Goal: Task Accomplishment & Management: Use online tool/utility

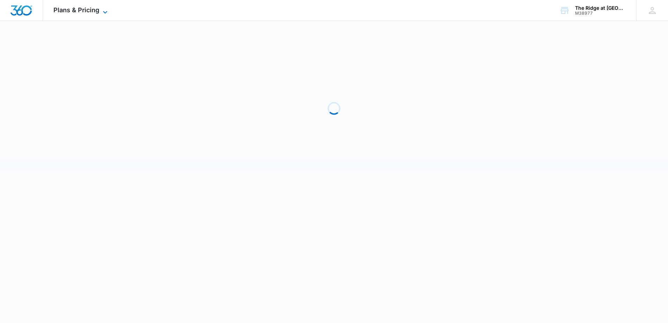
drag, startPoint x: 79, startPoint y: 6, endPoint x: 76, endPoint y: 9, distance: 4.2
click at [79, 6] on div "Plans & Pricing Apps Reputation Websites Forms CRM Email Social Shop Payments P…" at bounding box center [81, 10] width 77 height 21
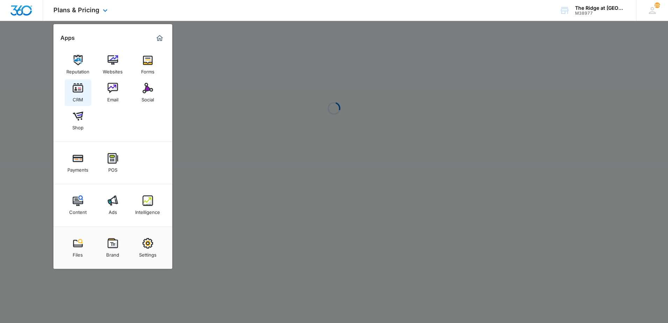
click at [78, 83] on img at bounding box center [78, 88] width 10 height 10
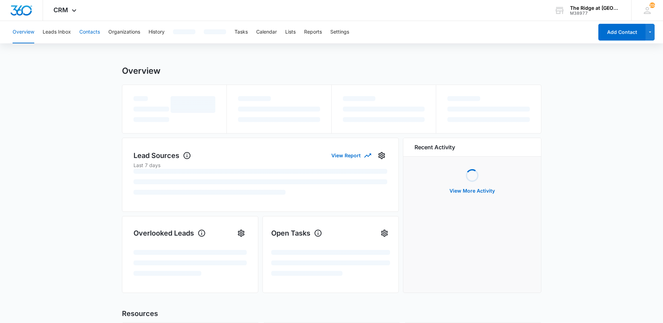
click at [83, 31] on button "Contacts" at bounding box center [89, 32] width 21 height 22
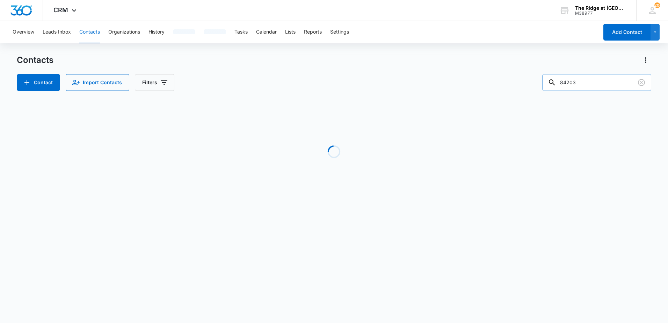
click at [598, 81] on input "84203" at bounding box center [597, 82] width 109 height 17
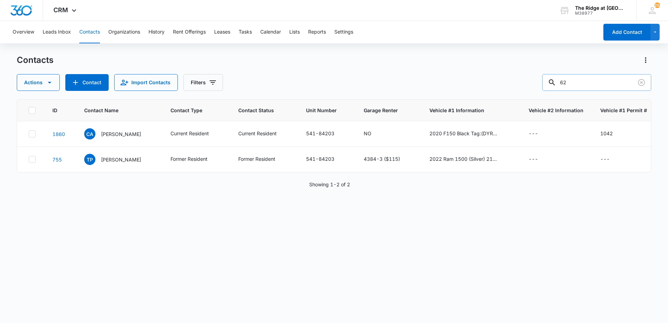
type input "6"
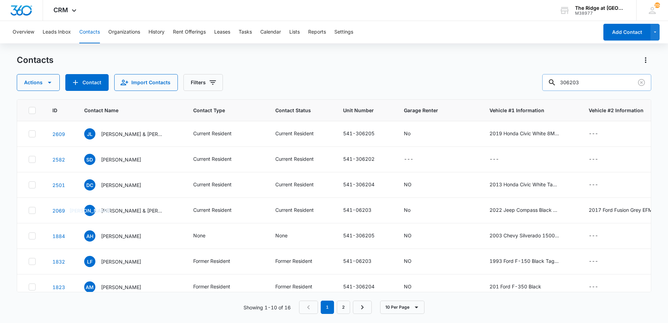
click at [578, 80] on input "306203" at bounding box center [597, 82] width 109 height 17
type input "moran"
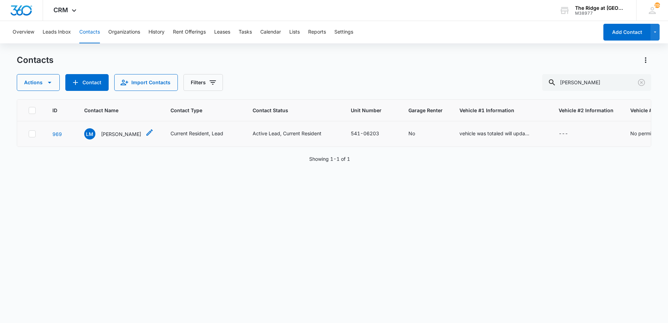
click at [104, 133] on p "Laura Moran" at bounding box center [121, 133] width 40 height 7
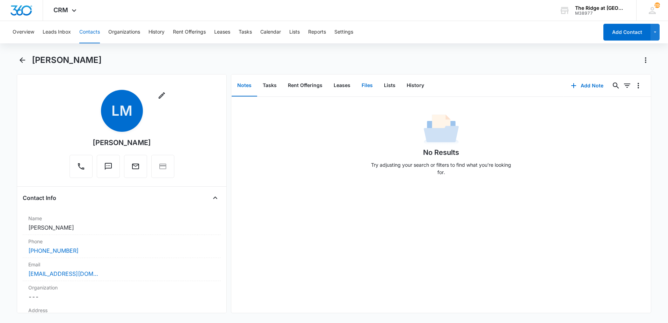
click at [361, 86] on button "Files" at bounding box center [367, 86] width 22 height 22
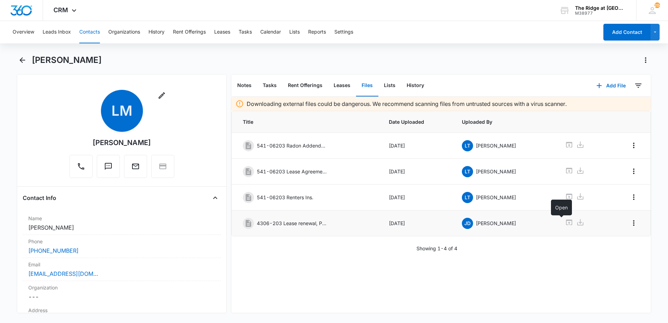
click at [565, 223] on icon at bounding box center [569, 222] width 8 height 8
click at [99, 40] on button "Contacts" at bounding box center [89, 32] width 21 height 22
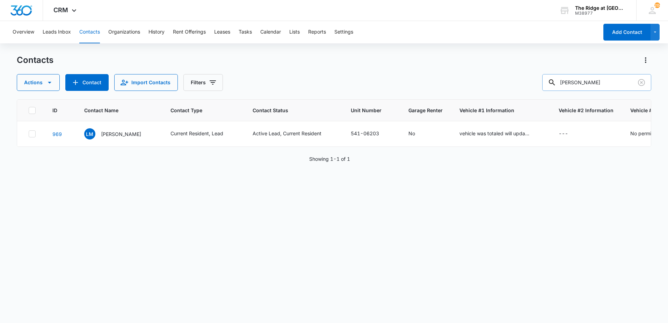
click at [588, 84] on input "moran" at bounding box center [597, 82] width 109 height 17
type input "luzon"
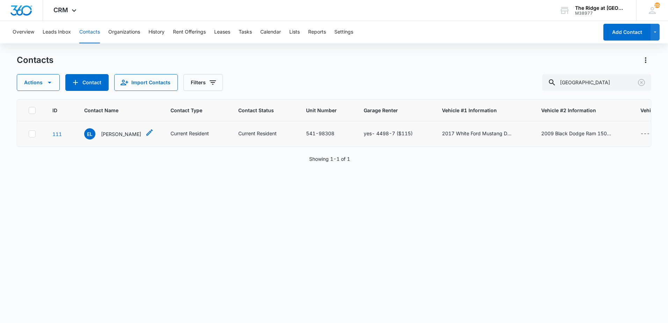
click at [106, 129] on div "EL Eduardo Luzon" at bounding box center [112, 133] width 57 height 11
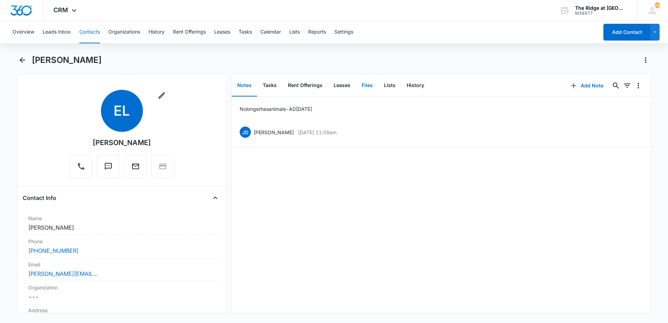
click at [368, 86] on button "Files" at bounding box center [367, 86] width 22 height 22
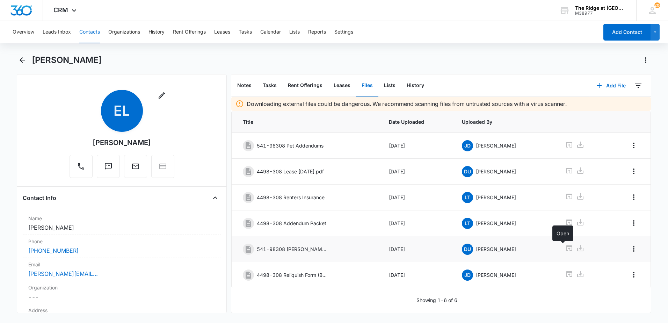
click at [565, 248] on icon at bounding box center [569, 248] width 8 height 8
click at [566, 272] on icon at bounding box center [569, 274] width 6 height 6
click at [566, 223] on icon at bounding box center [569, 223] width 6 height 6
